Goal: Book appointment/travel/reservation

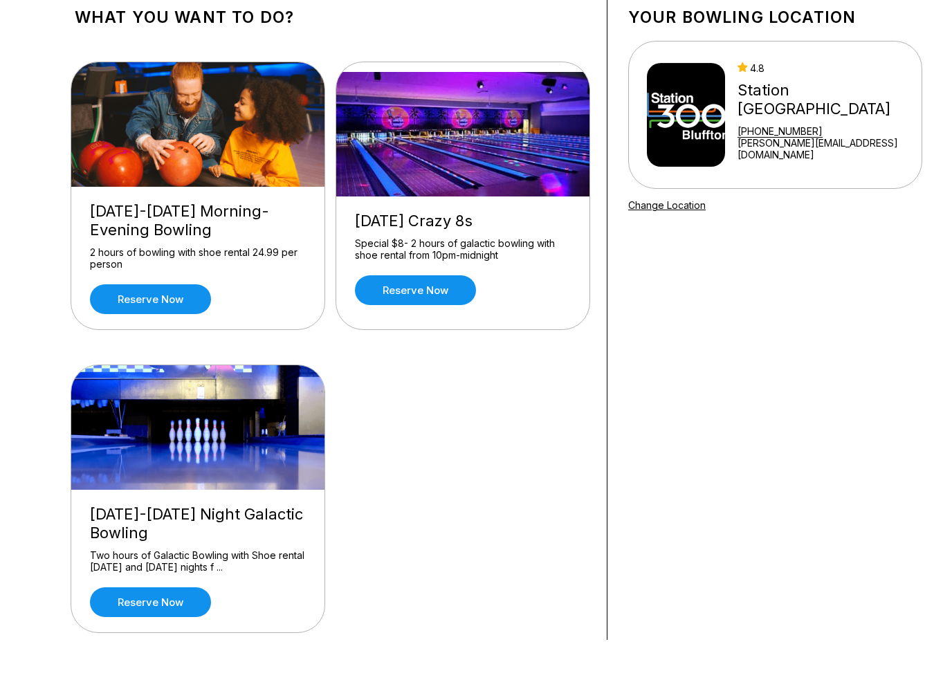
scroll to position [65, 0]
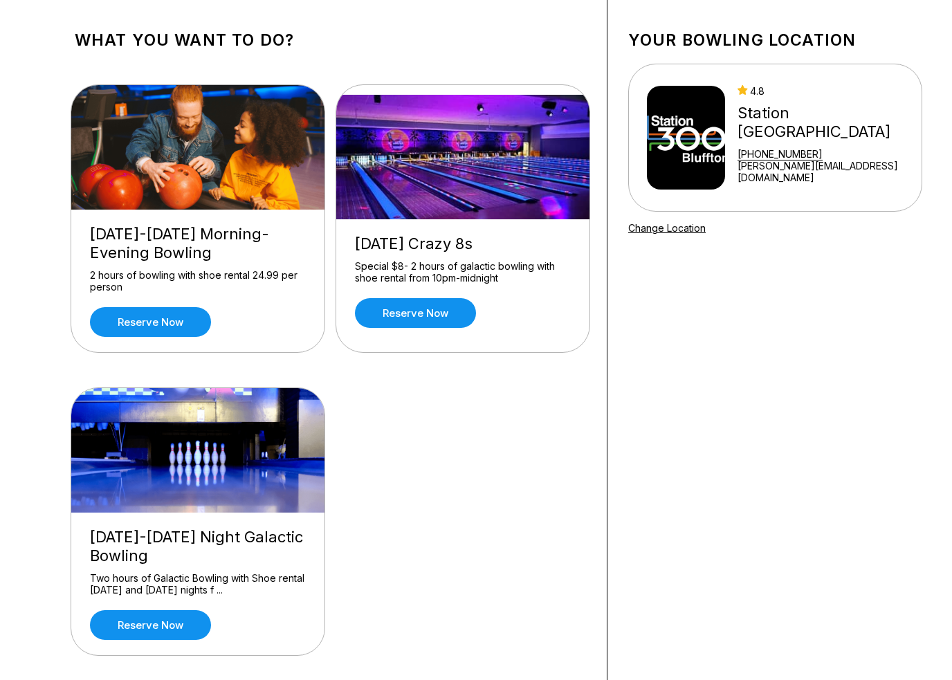
click at [113, 488] on img at bounding box center [198, 450] width 255 height 124
click at [139, 619] on link "Reserve now" at bounding box center [150, 625] width 121 height 30
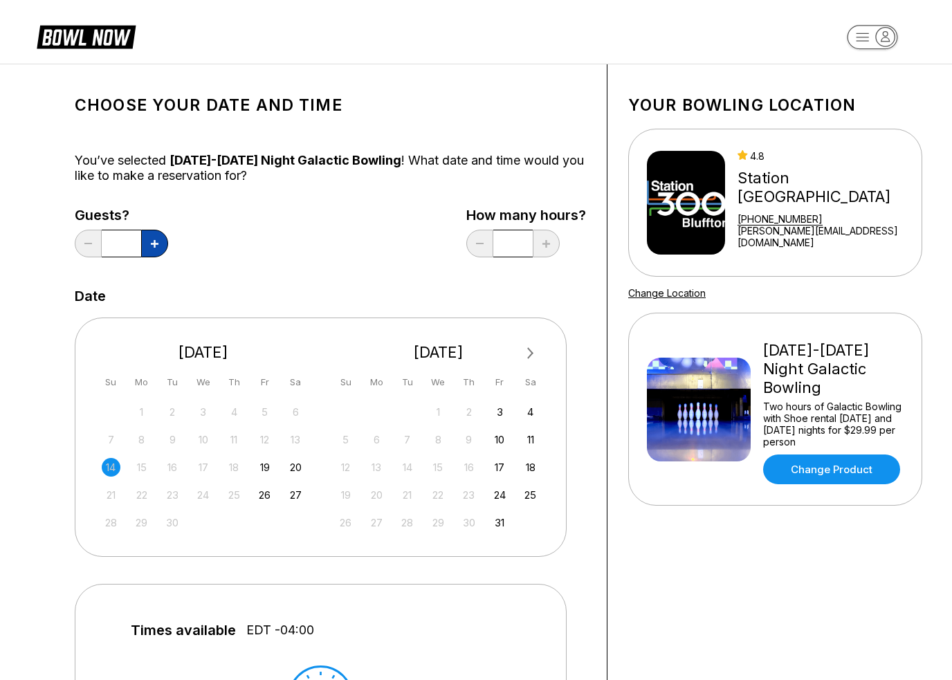
click at [144, 239] on button at bounding box center [154, 244] width 27 height 28
type input "*"
click at [108, 468] on div "14" at bounding box center [111, 467] width 19 height 19
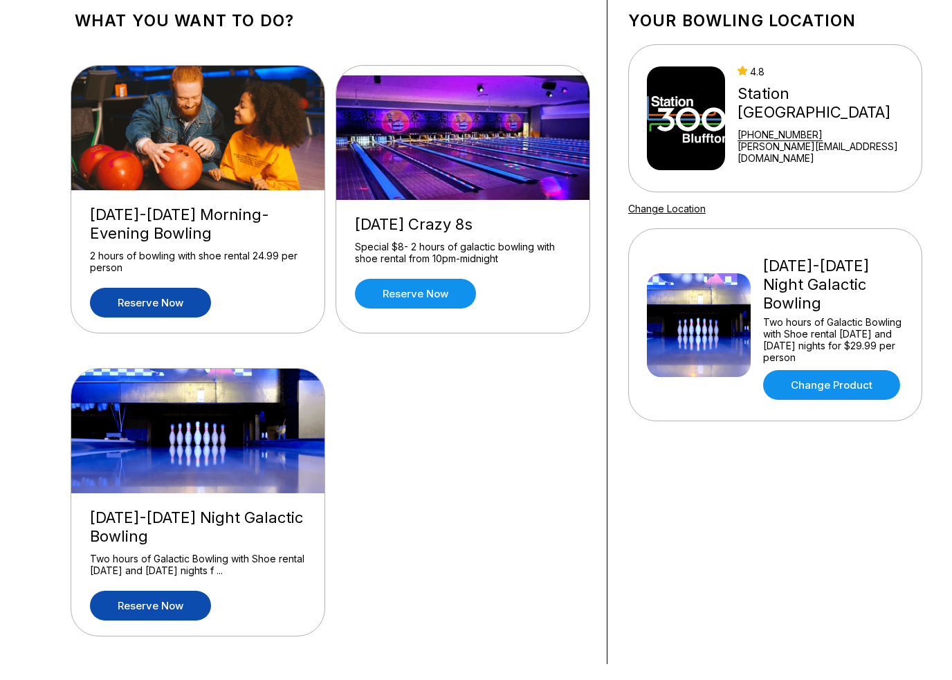
click at [118, 304] on link "Reserve now" at bounding box center [150, 319] width 121 height 30
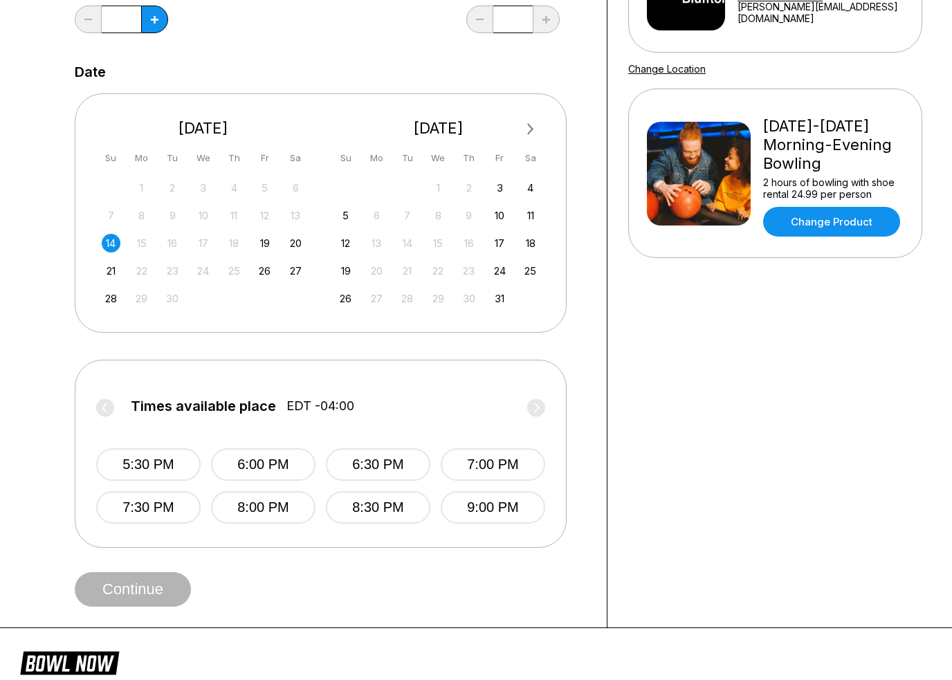
scroll to position [211, 0]
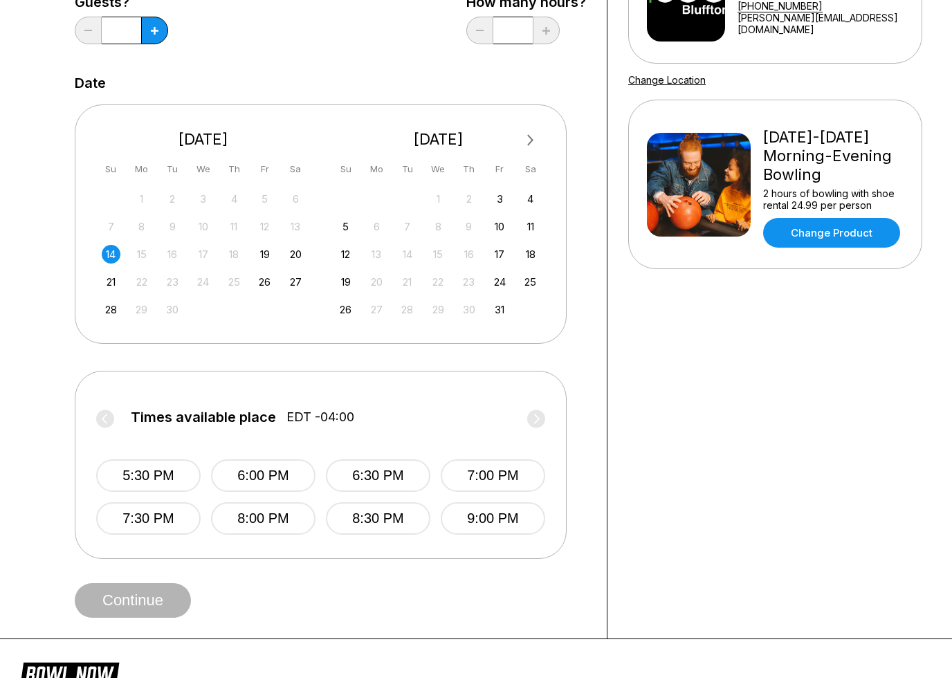
click at [108, 257] on div "14" at bounding box center [111, 256] width 19 height 19
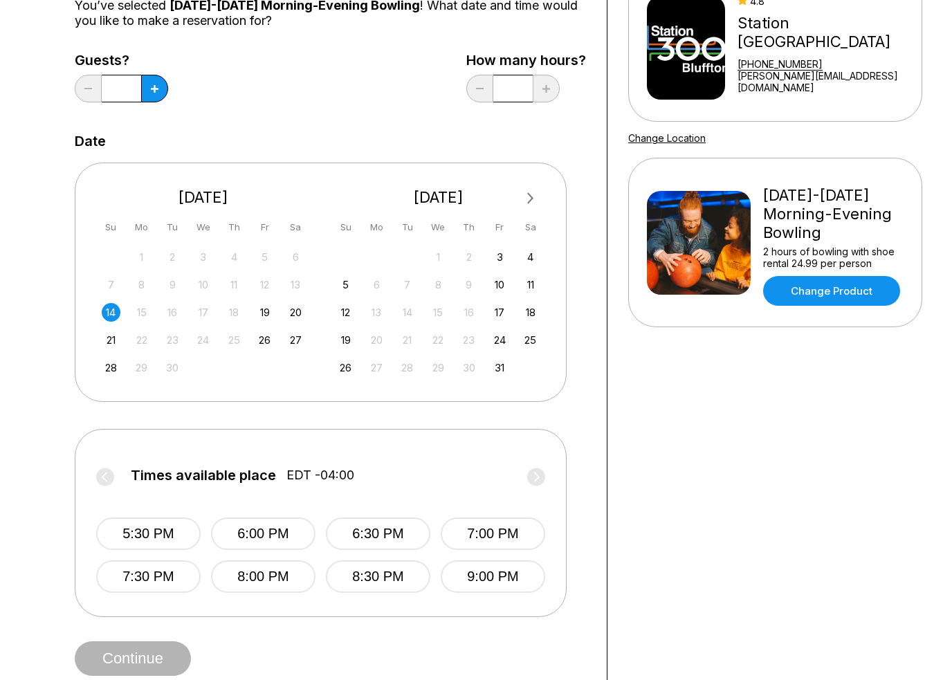
scroll to position [147, 0]
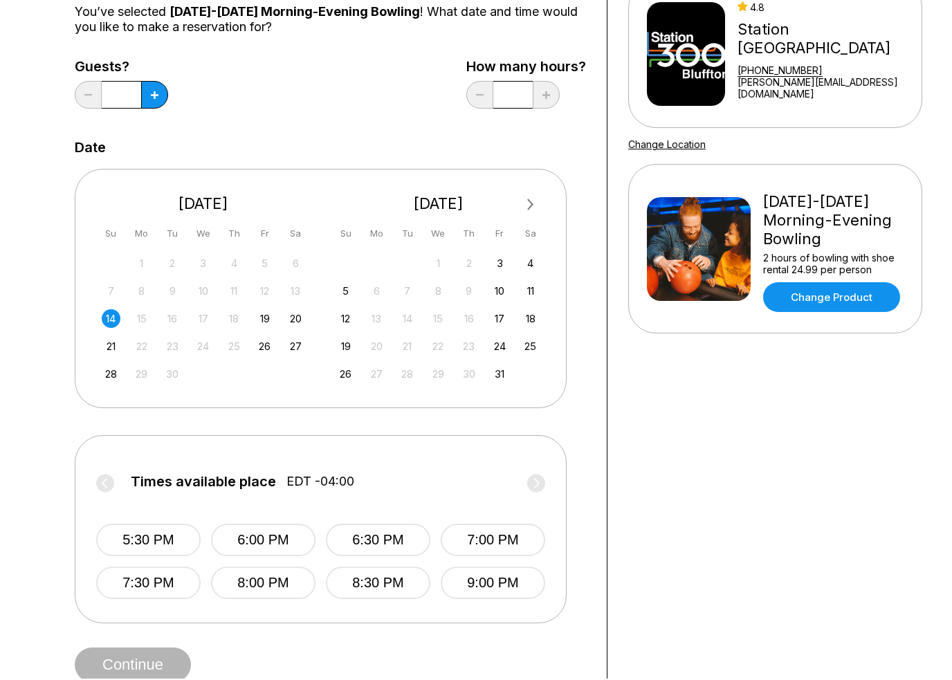
click at [139, 95] on input "*" at bounding box center [121, 96] width 39 height 28
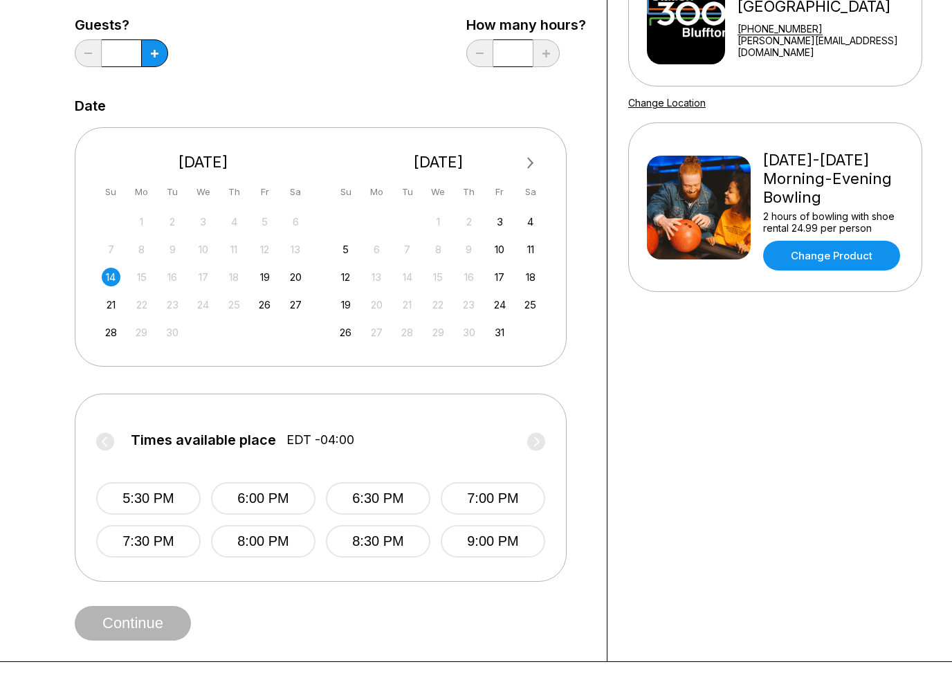
scroll to position [164, 0]
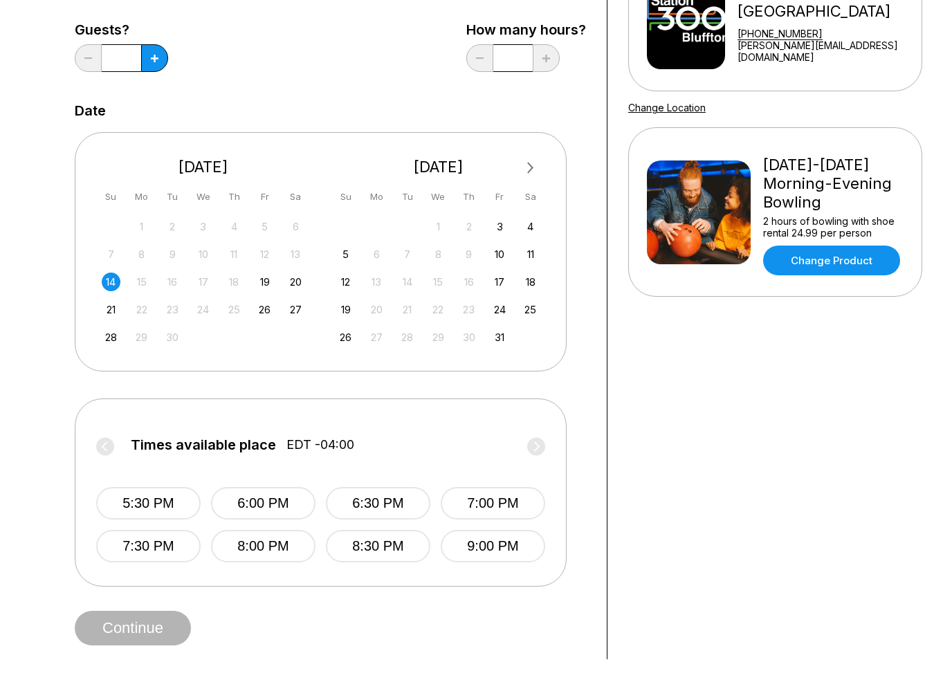
click at [108, 294] on div "14" at bounding box center [111, 303] width 19 height 19
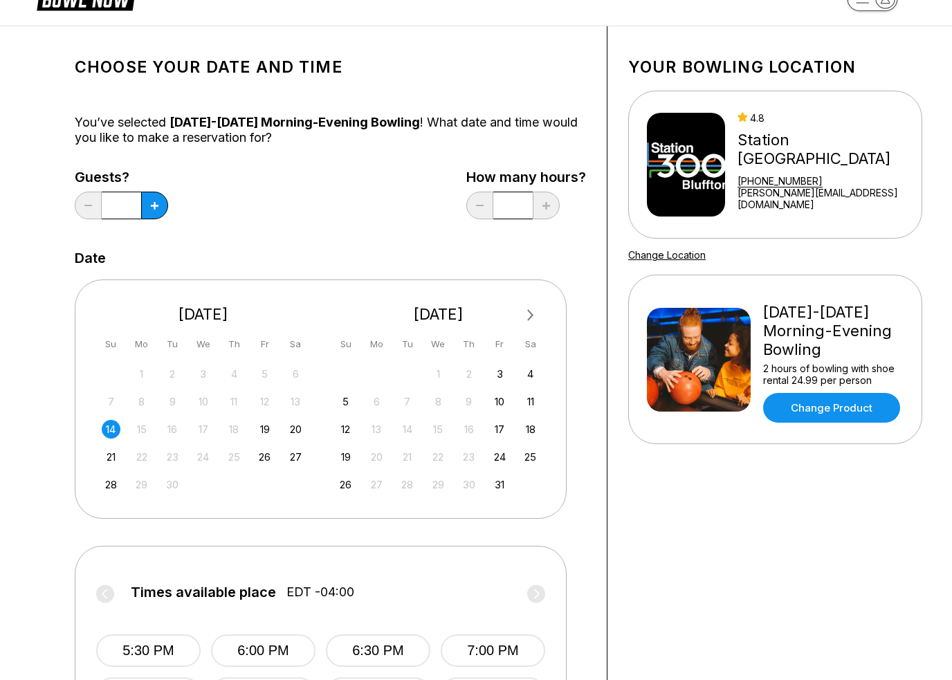
scroll to position [14, 0]
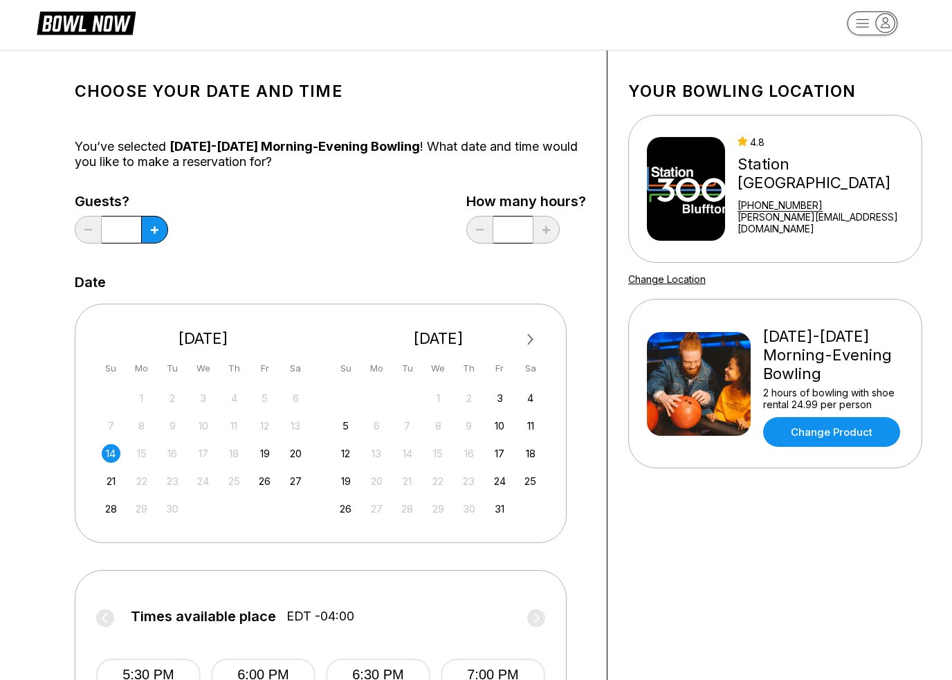
click at [888, 224] on link "[PERSON_NAME][EMAIL_ADDRESS][DOMAIN_NAME]" at bounding box center [826, 223] width 178 height 24
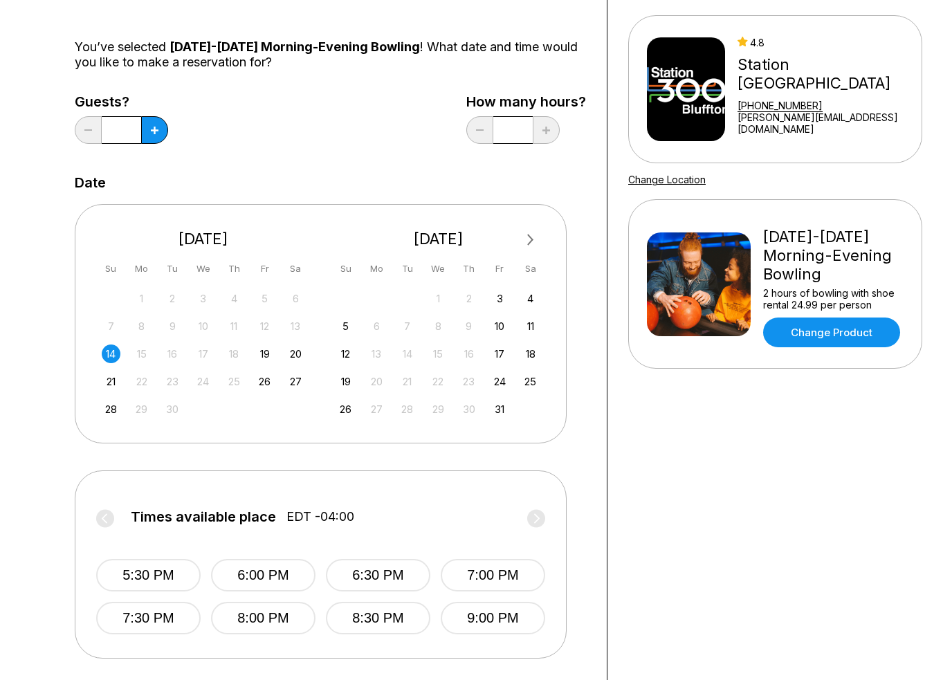
scroll to position [115, 0]
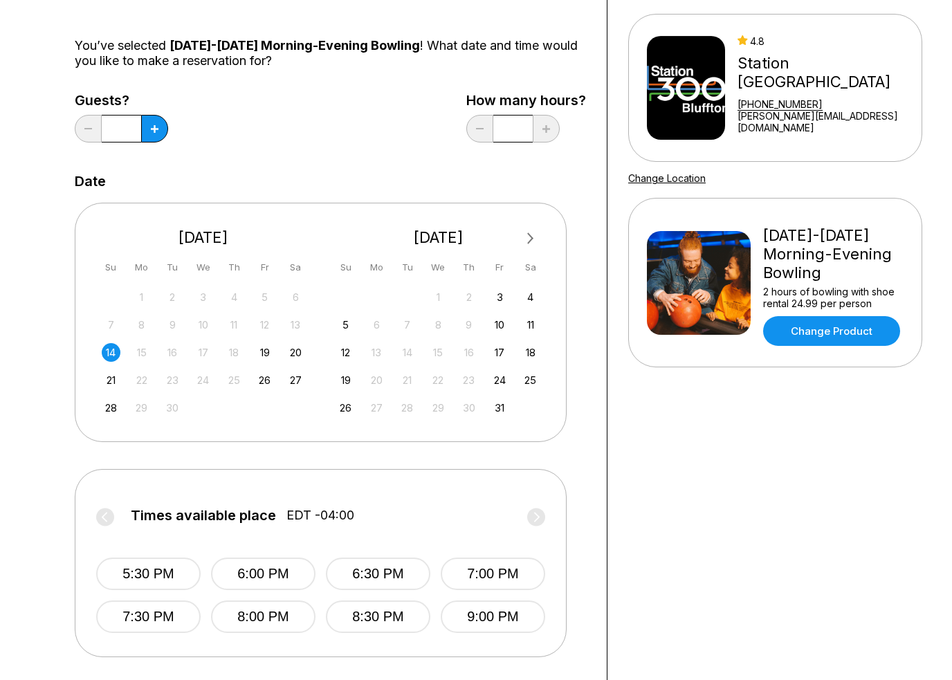
click at [98, 378] on div "[DATE] Su Mo Tu We Th Fr Sa 31 1 2 3 4 5 6 7 8 9 10 11 12 13 14 15 16 17 18 19 …" at bounding box center [203, 319] width 214 height 210
click at [100, 384] on div "21 22 23 24 25 26 27" at bounding box center [203, 379] width 207 height 21
click at [270, 343] on div "14 15 16 17 18 19 20" at bounding box center [203, 351] width 207 height 21
click at [258, 357] on div "19" at bounding box center [264, 352] width 19 height 19
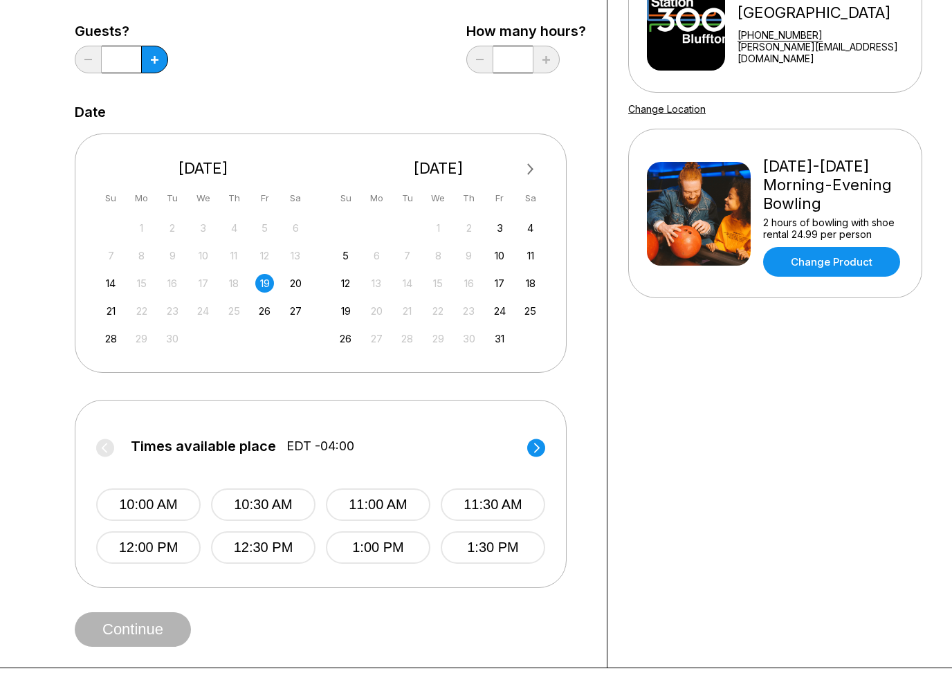
scroll to position [194, 0]
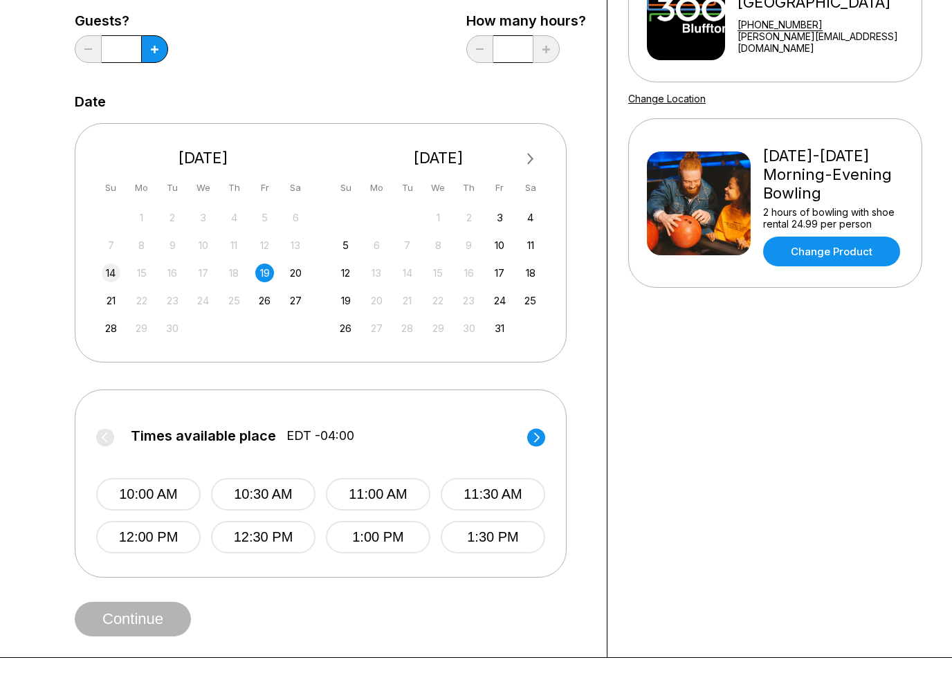
click at [106, 264] on div "14" at bounding box center [111, 273] width 19 height 19
click at [232, 537] on button "8:00 PM" at bounding box center [263, 537] width 104 height 33
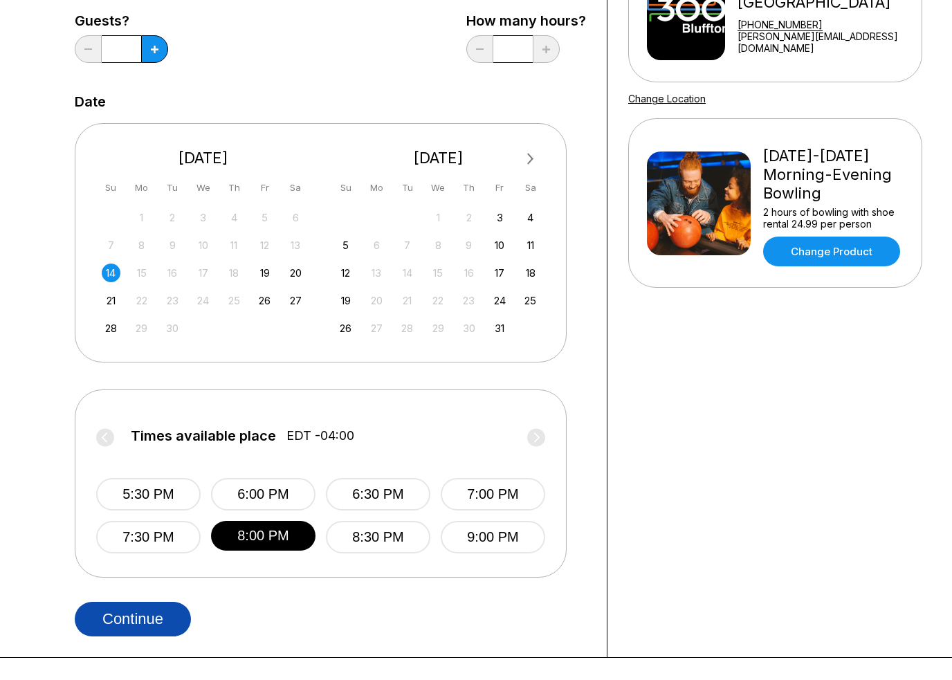
click at [120, 623] on button "Continue" at bounding box center [133, 619] width 116 height 35
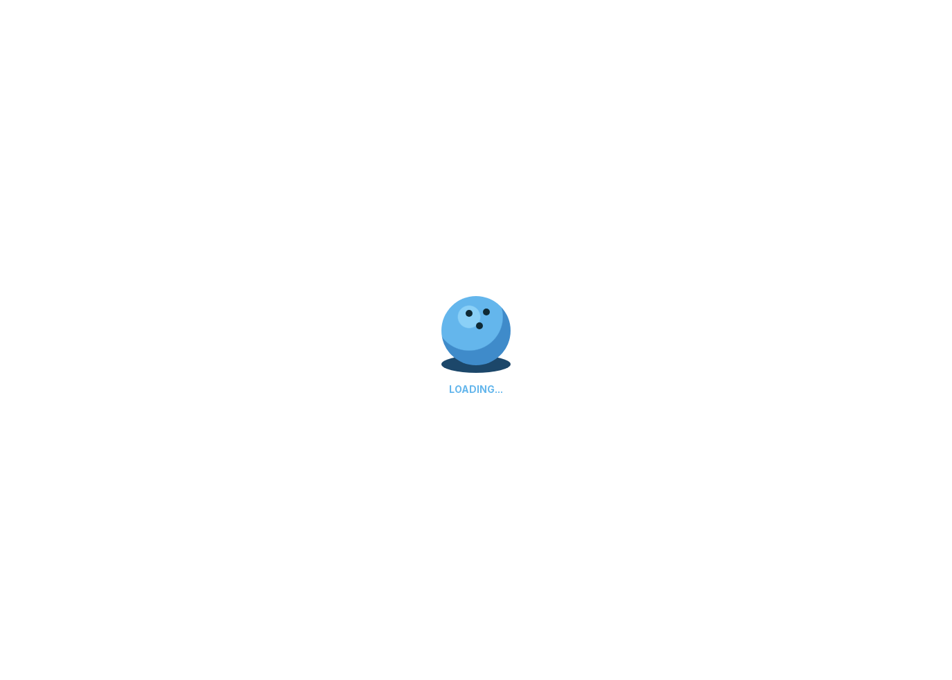
select select "**"
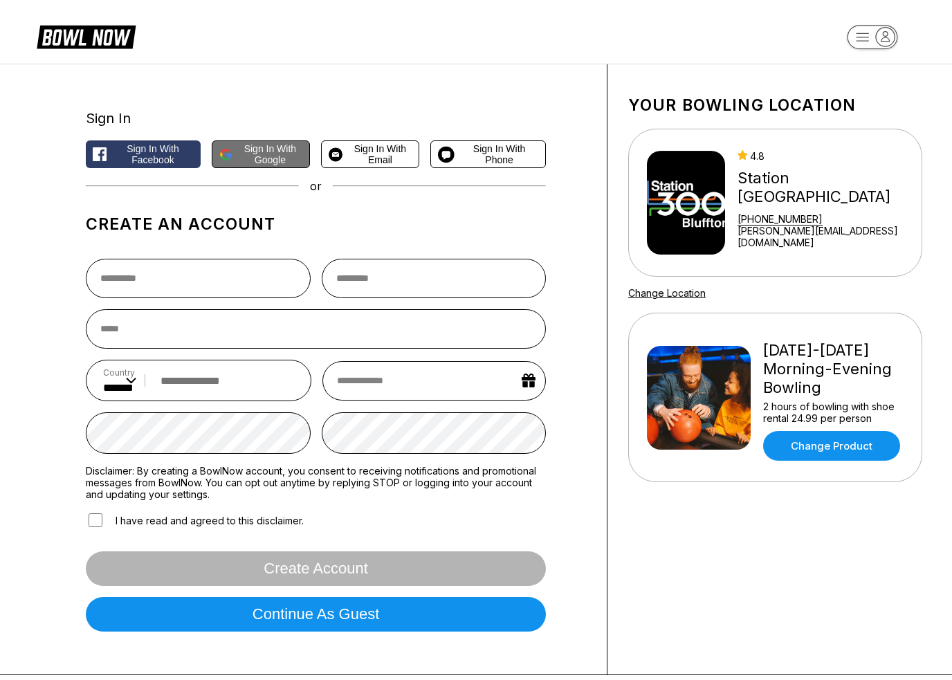
click at [238, 150] on span "Sign in with Google" at bounding box center [270, 154] width 65 height 22
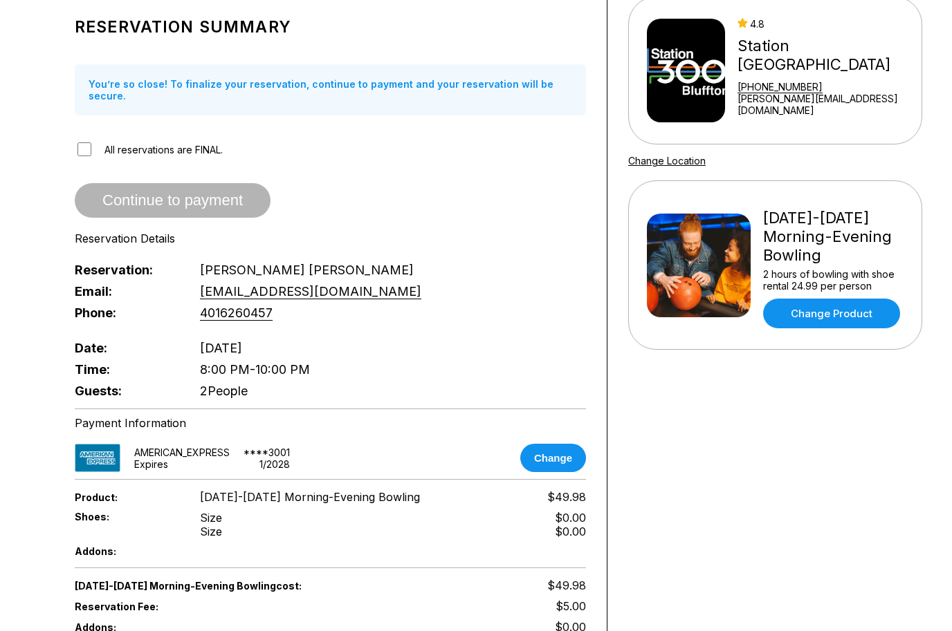
scroll to position [131, 0]
click at [122, 338] on div "Date: [DATE]" at bounding box center [330, 348] width 511 height 21
click at [122, 332] on div "Reservation Summary You’re so close! To finalize your reservation, continue to …" at bounding box center [330, 205] width 511 height 395
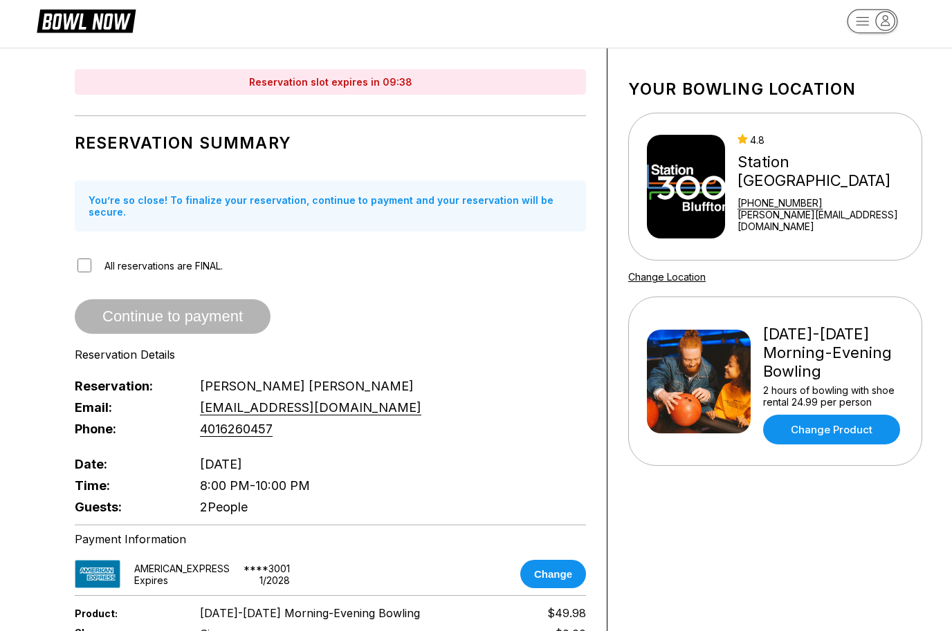
scroll to position [0, 0]
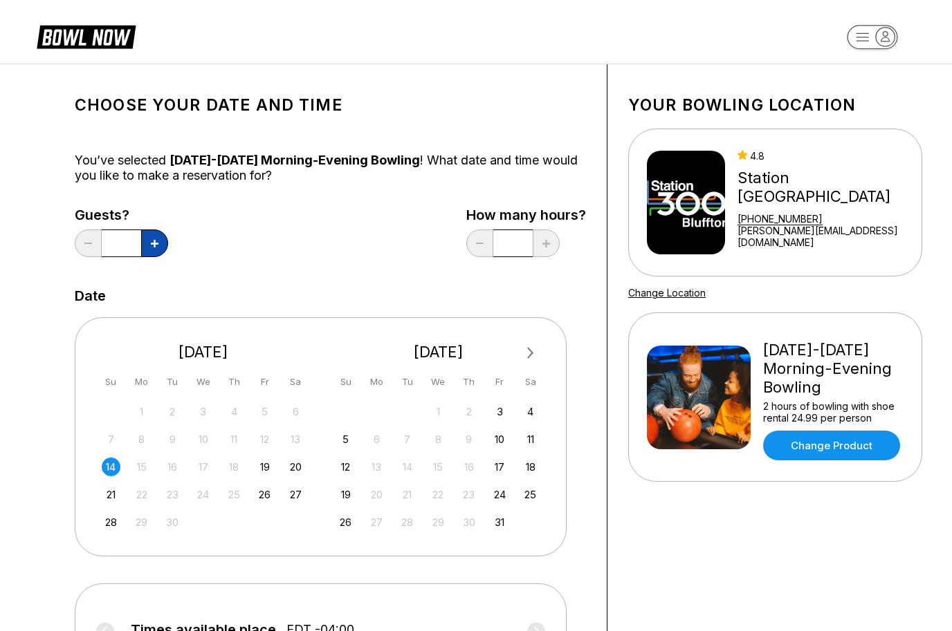
click at [147, 239] on button at bounding box center [154, 244] width 27 height 28
type input "*"
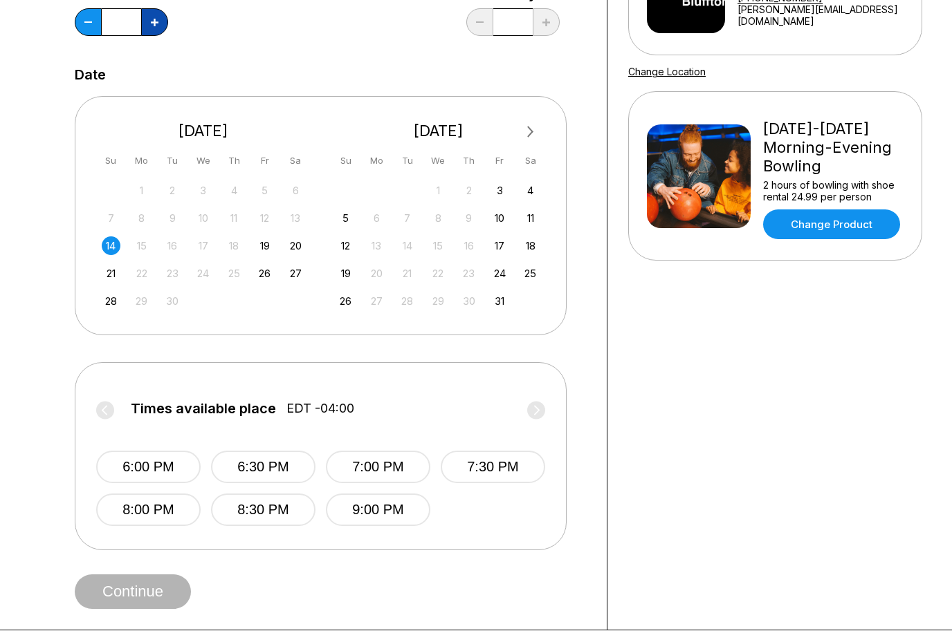
scroll to position [253, 0]
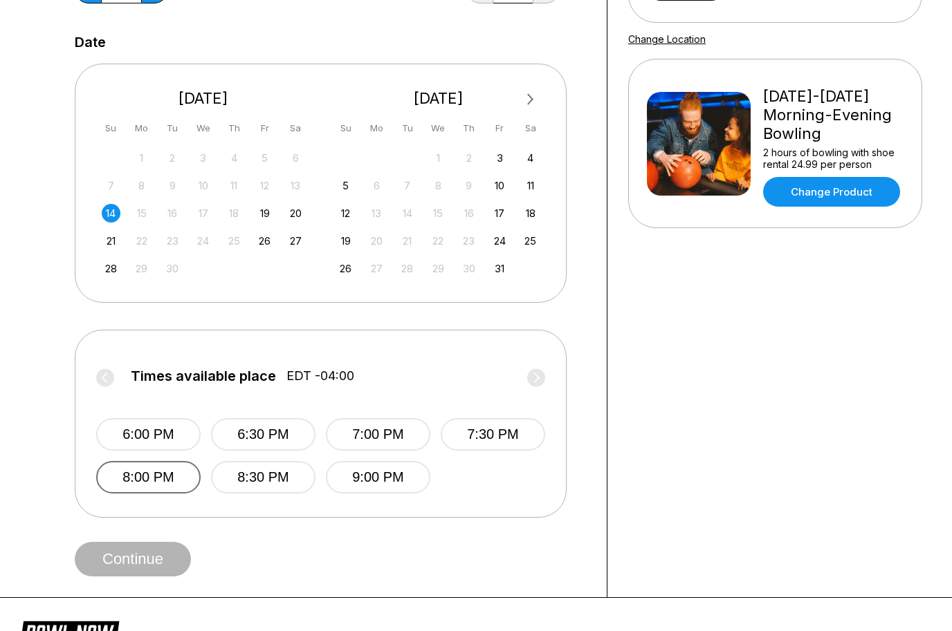
click at [127, 479] on button "8:00 PM" at bounding box center [148, 478] width 104 height 33
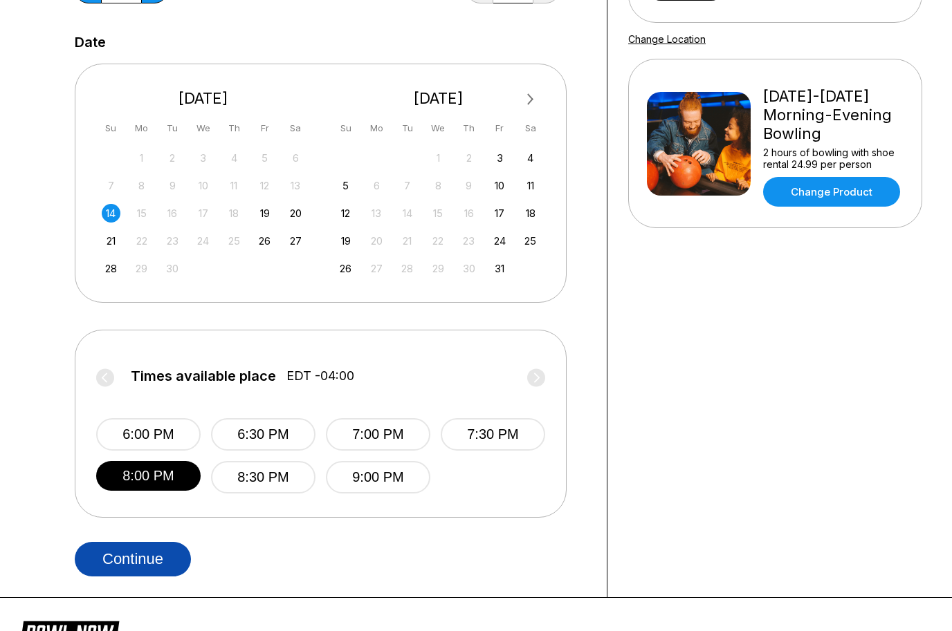
click at [107, 561] on button "Continue" at bounding box center [133, 559] width 116 height 35
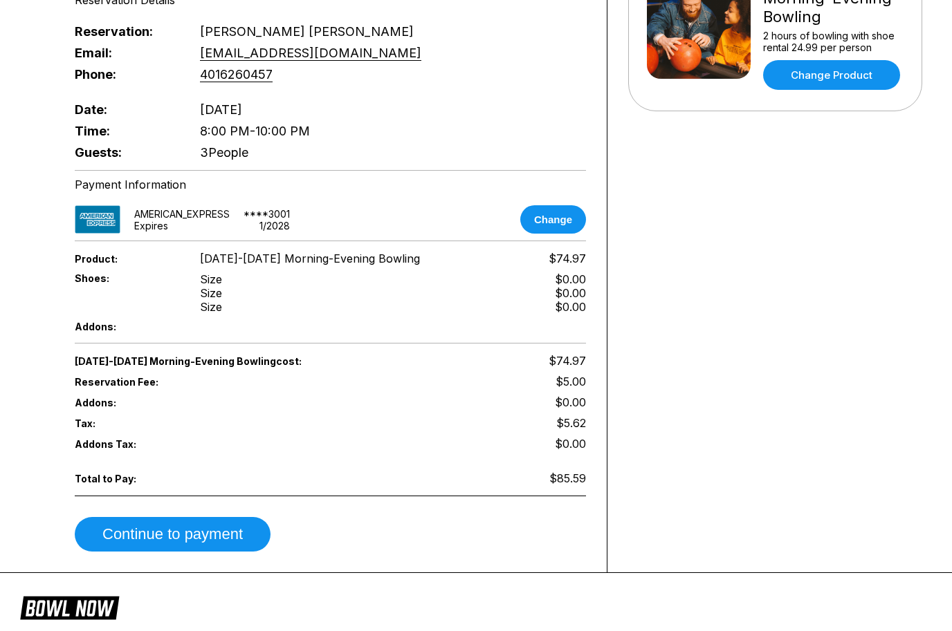
scroll to position [470, 0]
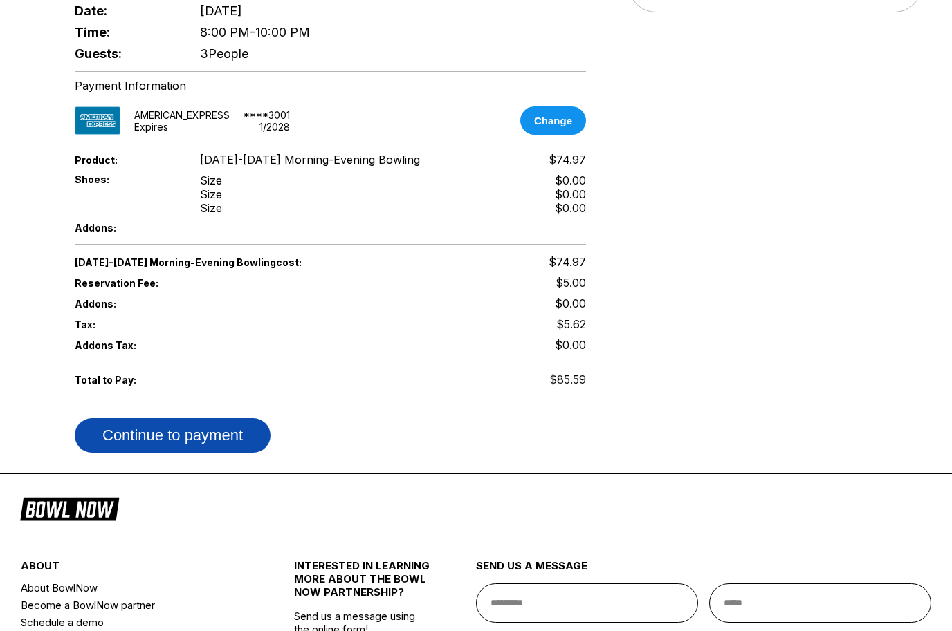
click at [116, 439] on button "Continue to payment" at bounding box center [173, 435] width 196 height 35
